Goal: Information Seeking & Learning: Learn about a topic

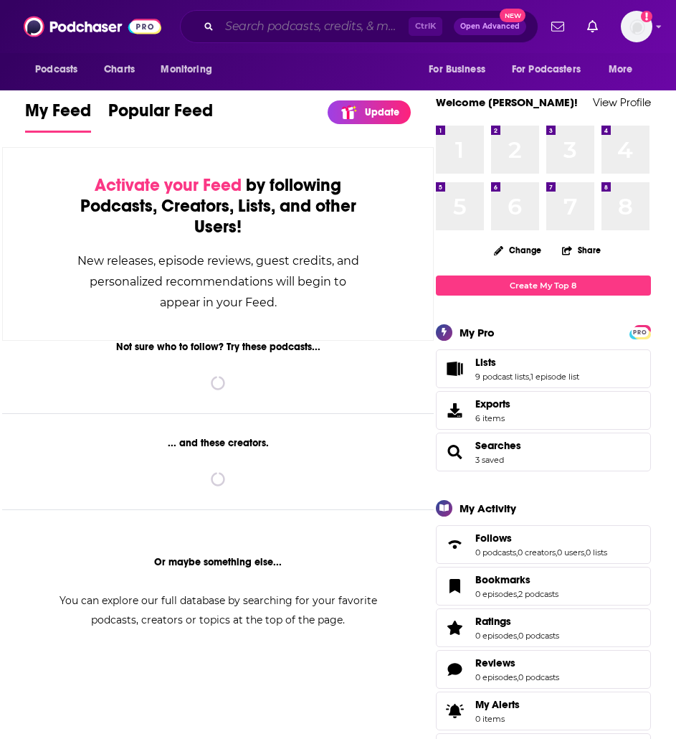
click at [242, 36] on input "Search podcasts, credits, & more..." at bounding box center [313, 26] width 189 height 23
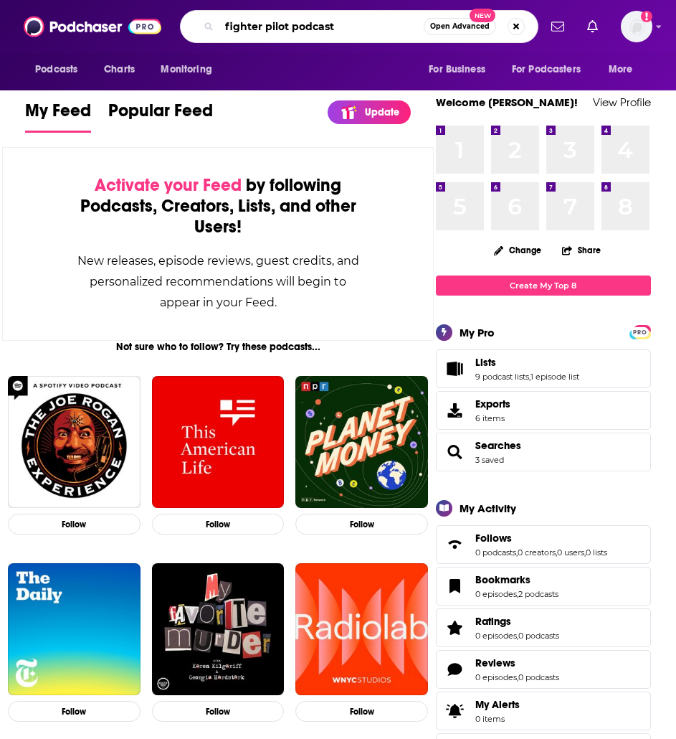
type input "fighter pilot podcast"
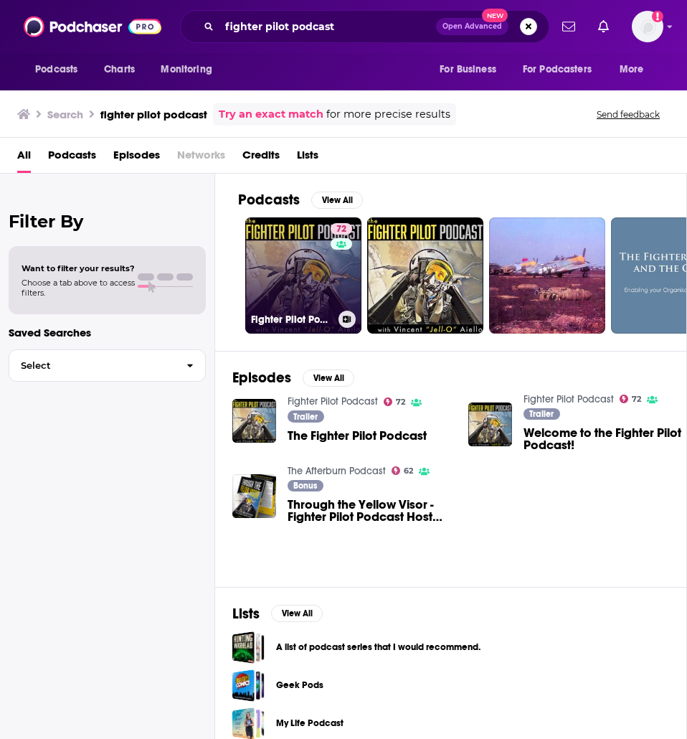
click at [327, 270] on link "72 Fighter Pilot Podcast" at bounding box center [303, 275] width 116 height 116
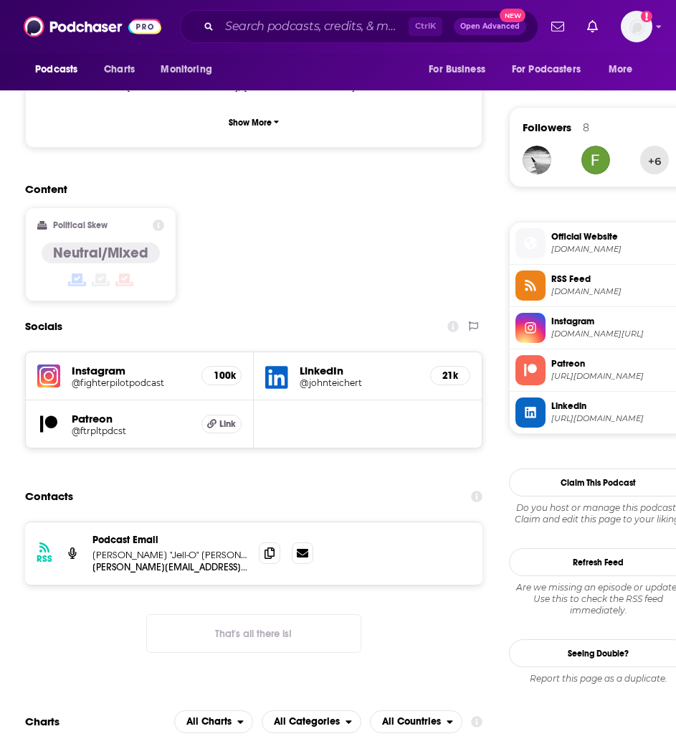
scroll to position [1076, 0]
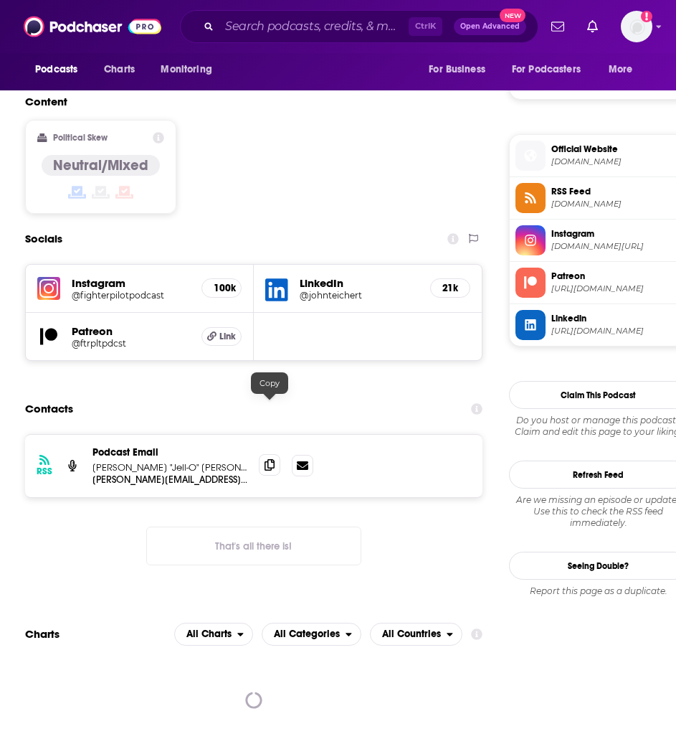
click at [272, 459] on icon at bounding box center [270, 464] width 10 height 11
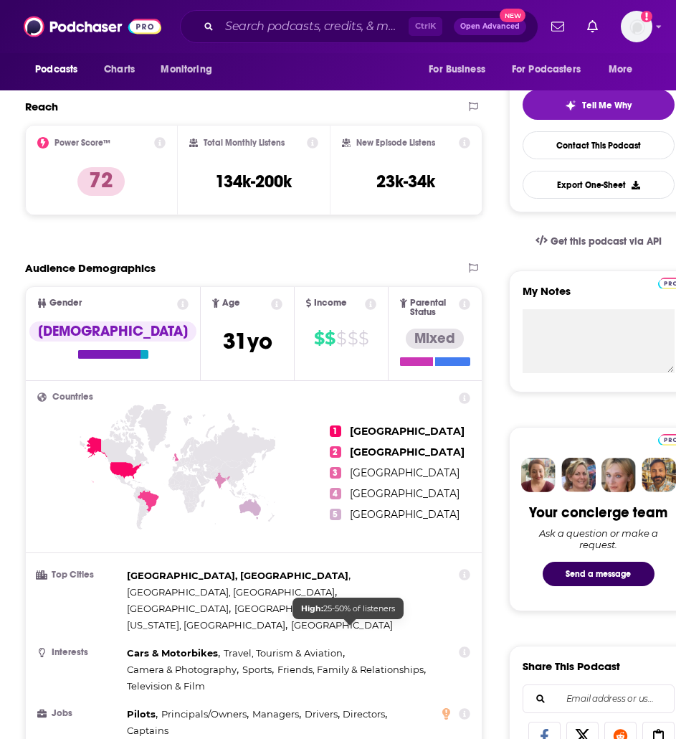
scroll to position [143, 0]
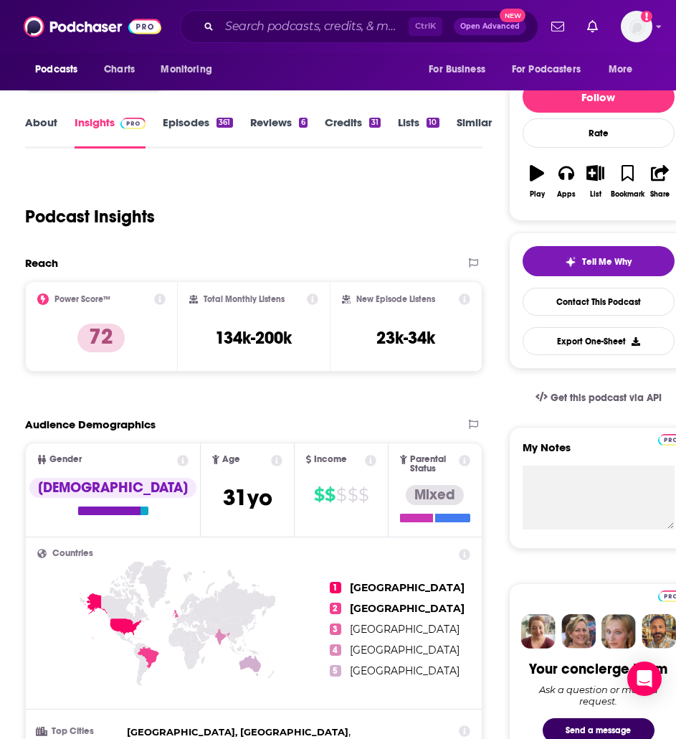
click at [49, 122] on link "About" at bounding box center [41, 131] width 32 height 33
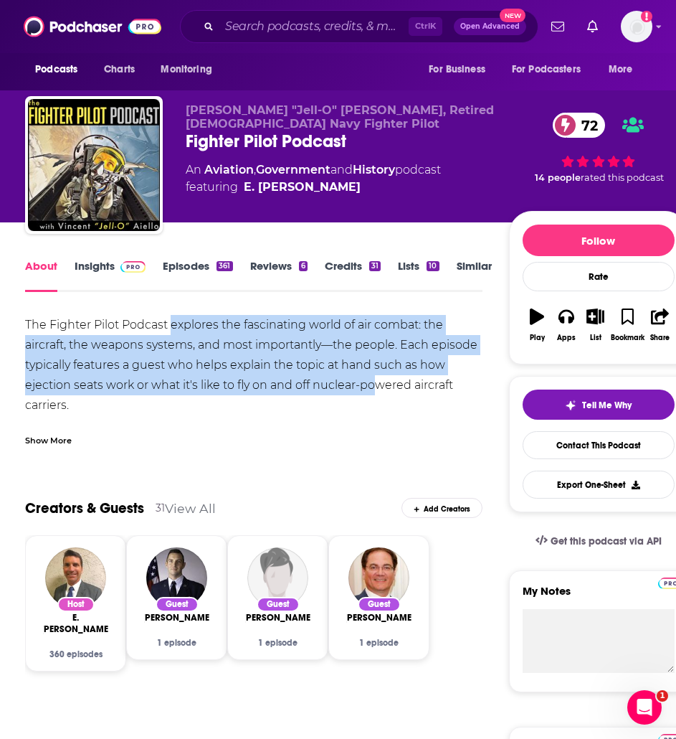
drag, startPoint x: 188, startPoint y: 328, endPoint x: 373, endPoint y: 383, distance: 193.1
click at [373, 383] on div "The Fighter Pilot Podcast explores the fascinating world of air combat: the air…" at bounding box center [254, 435] width 458 height 241
